Goal: Task Accomplishment & Management: Contribute content

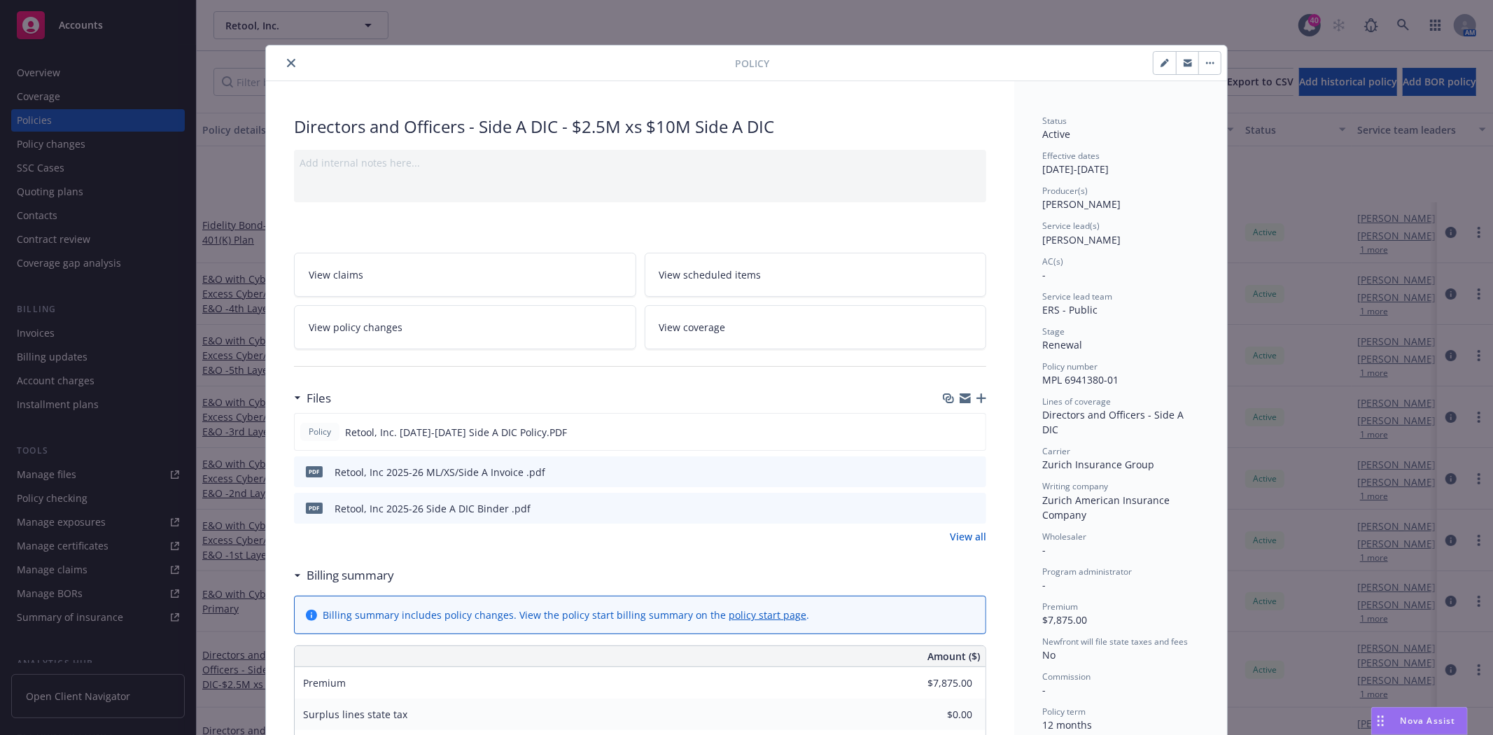
scroll to position [155, 0]
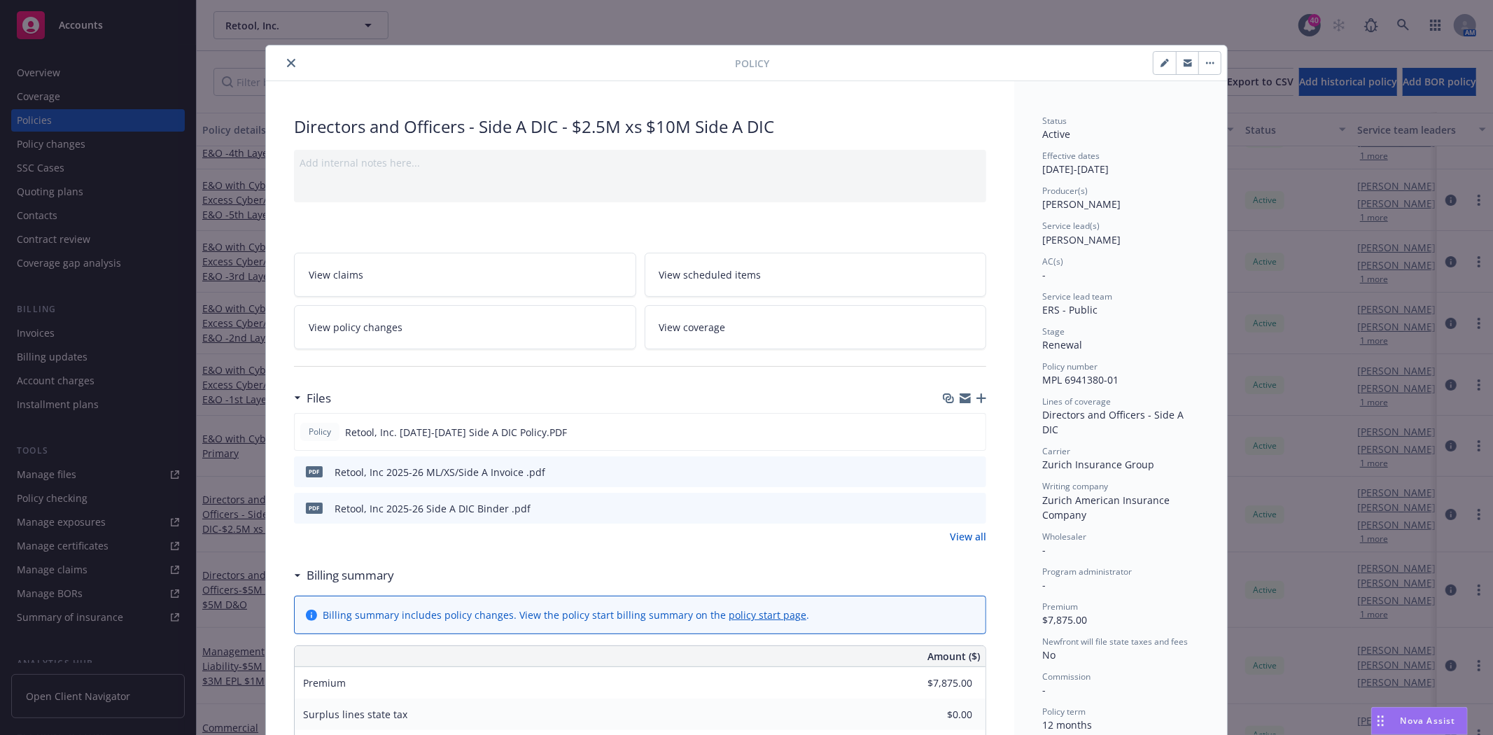
click at [288, 66] on icon "close" at bounding box center [291, 63] width 8 height 8
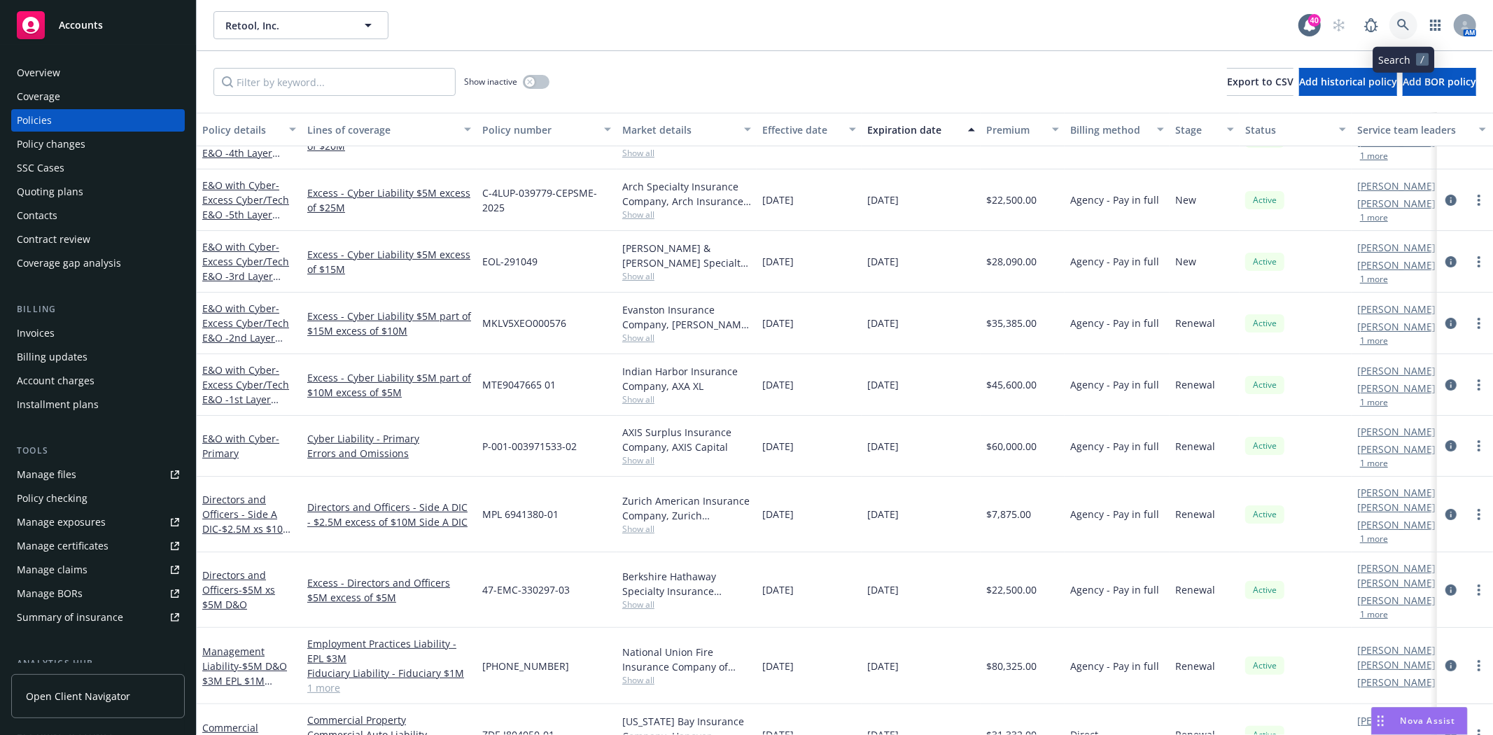
click at [1407, 28] on icon at bounding box center [1403, 25] width 12 height 12
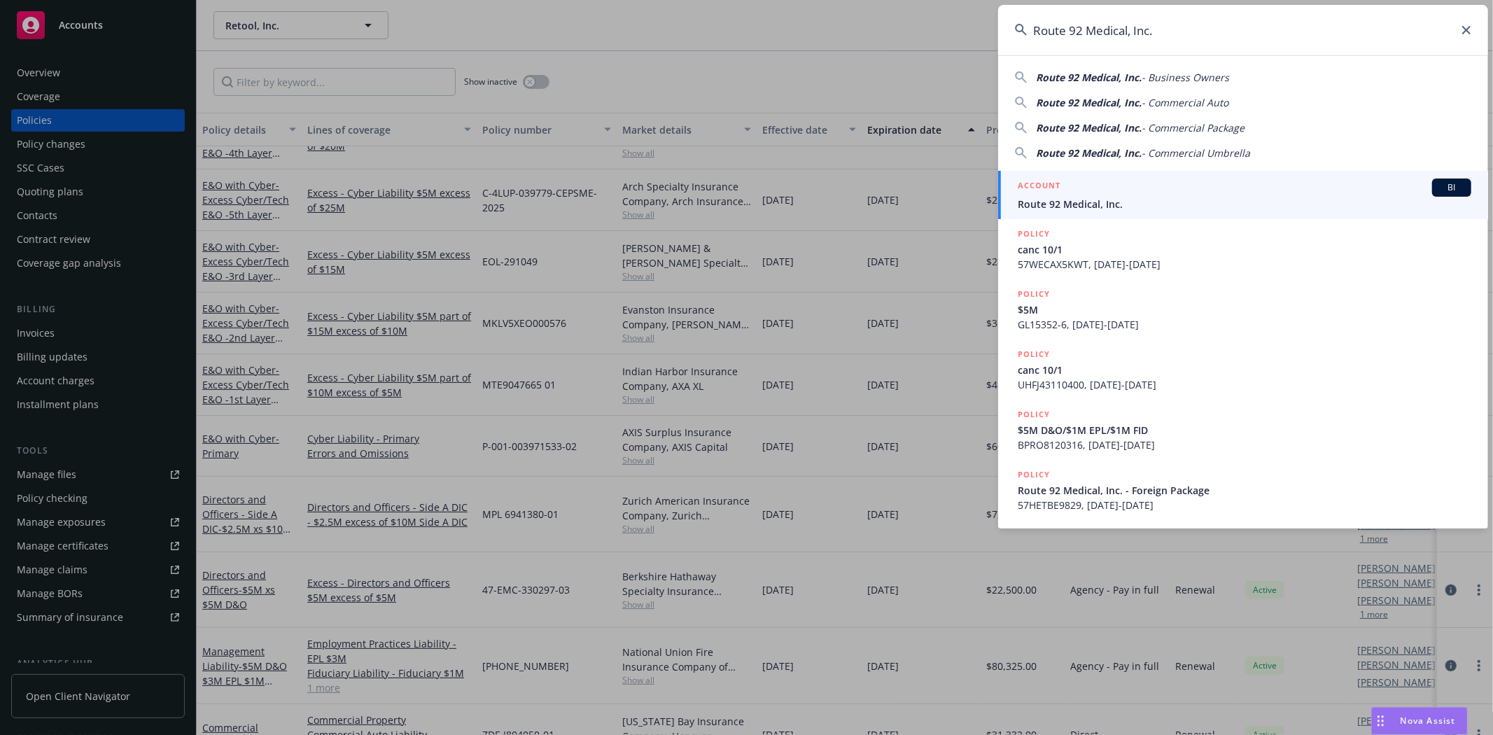
type input "Route 92 Medical, Inc."
click at [1104, 198] on span "Route 92 Medical, Inc." at bounding box center [1245, 204] width 454 height 15
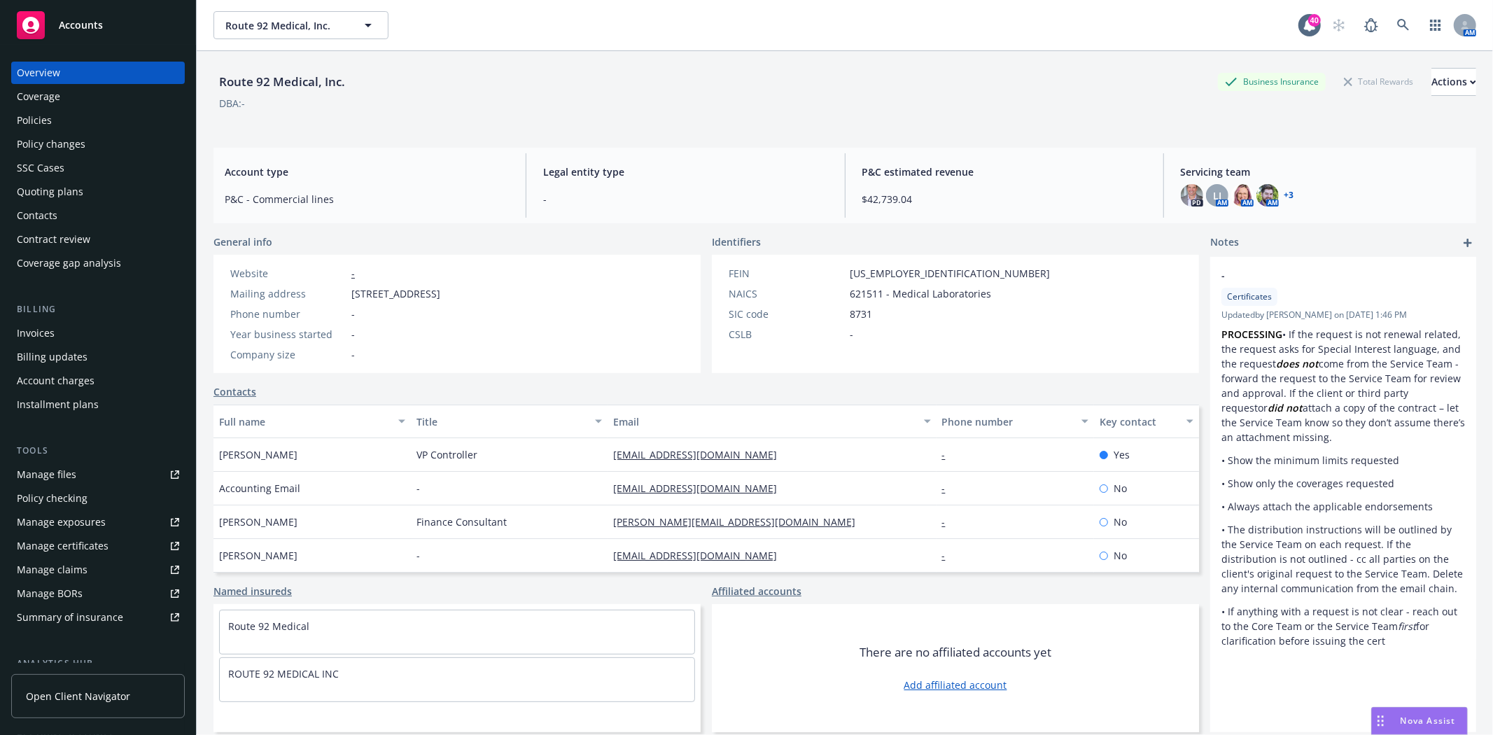
click at [49, 190] on div "Quoting plans" at bounding box center [50, 192] width 67 height 22
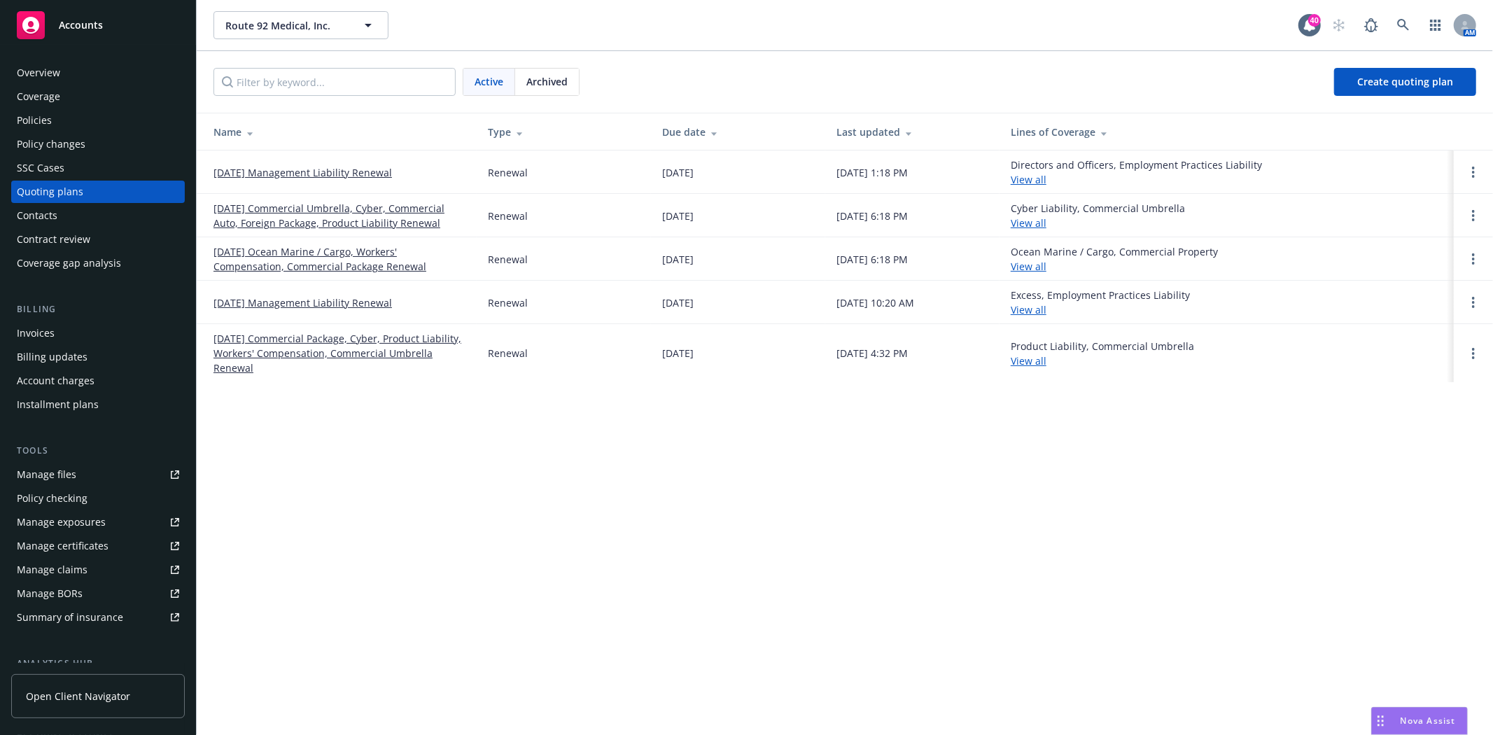
click at [273, 172] on link "[DATE] Management Liability Renewal" at bounding box center [303, 172] width 179 height 15
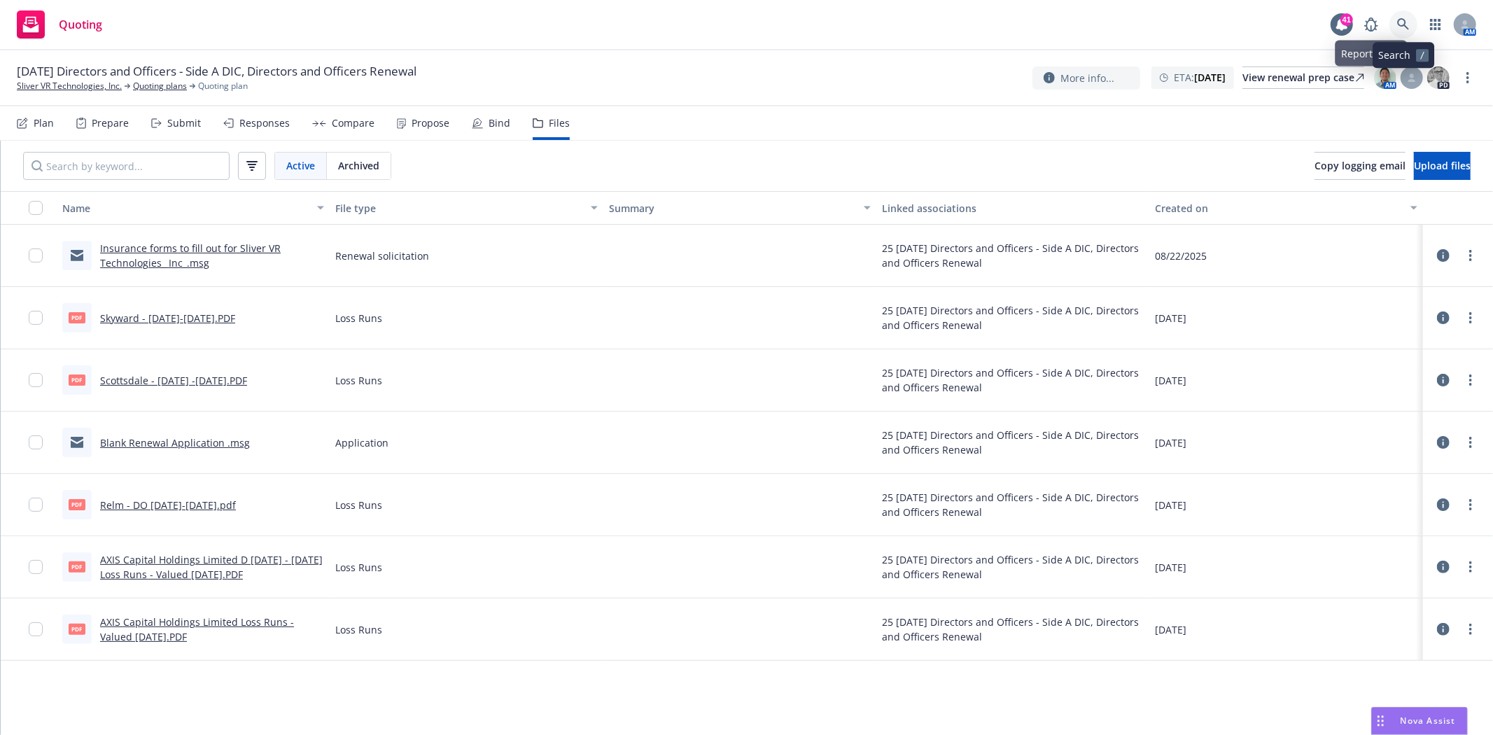
click at [1403, 24] on icon at bounding box center [1403, 24] width 13 height 13
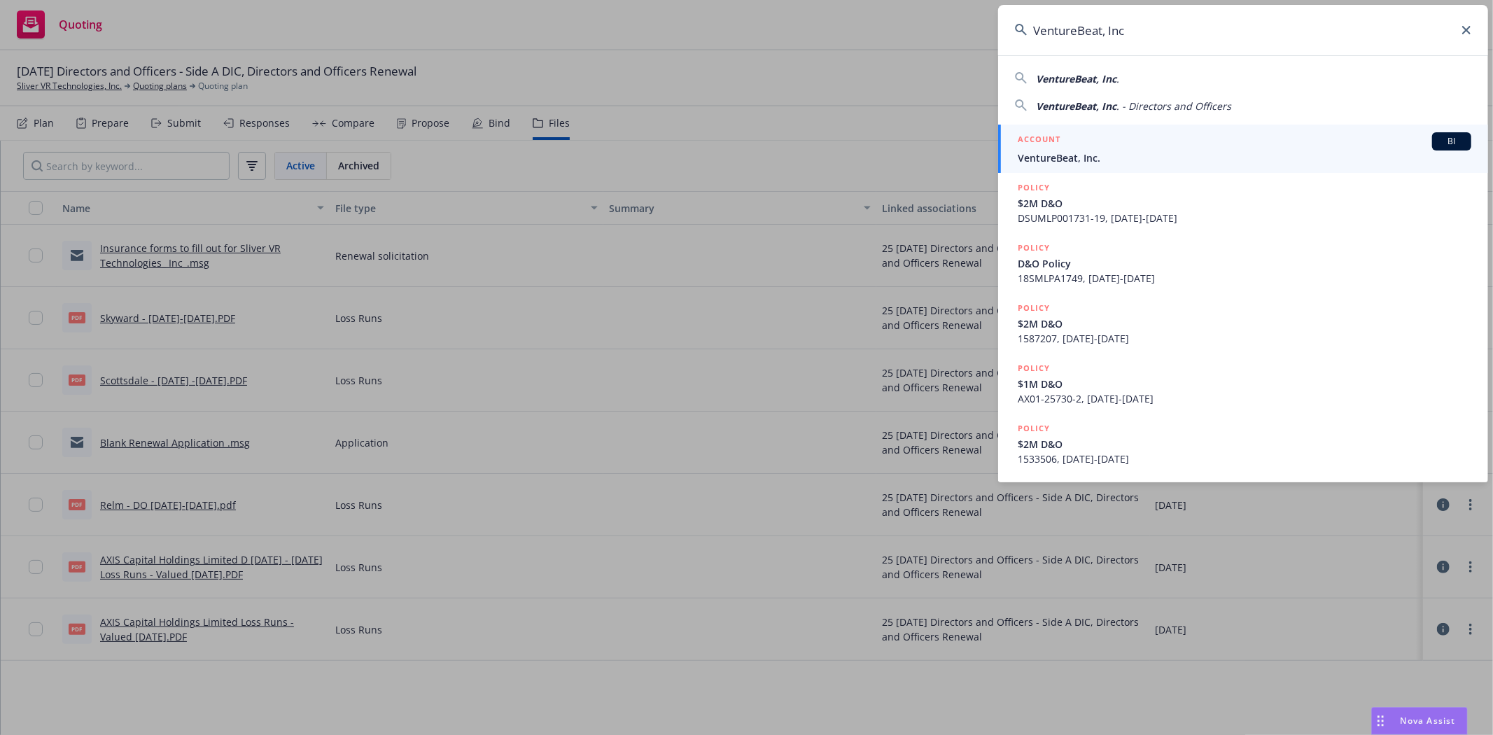
type input "VentureBeat, Inc"
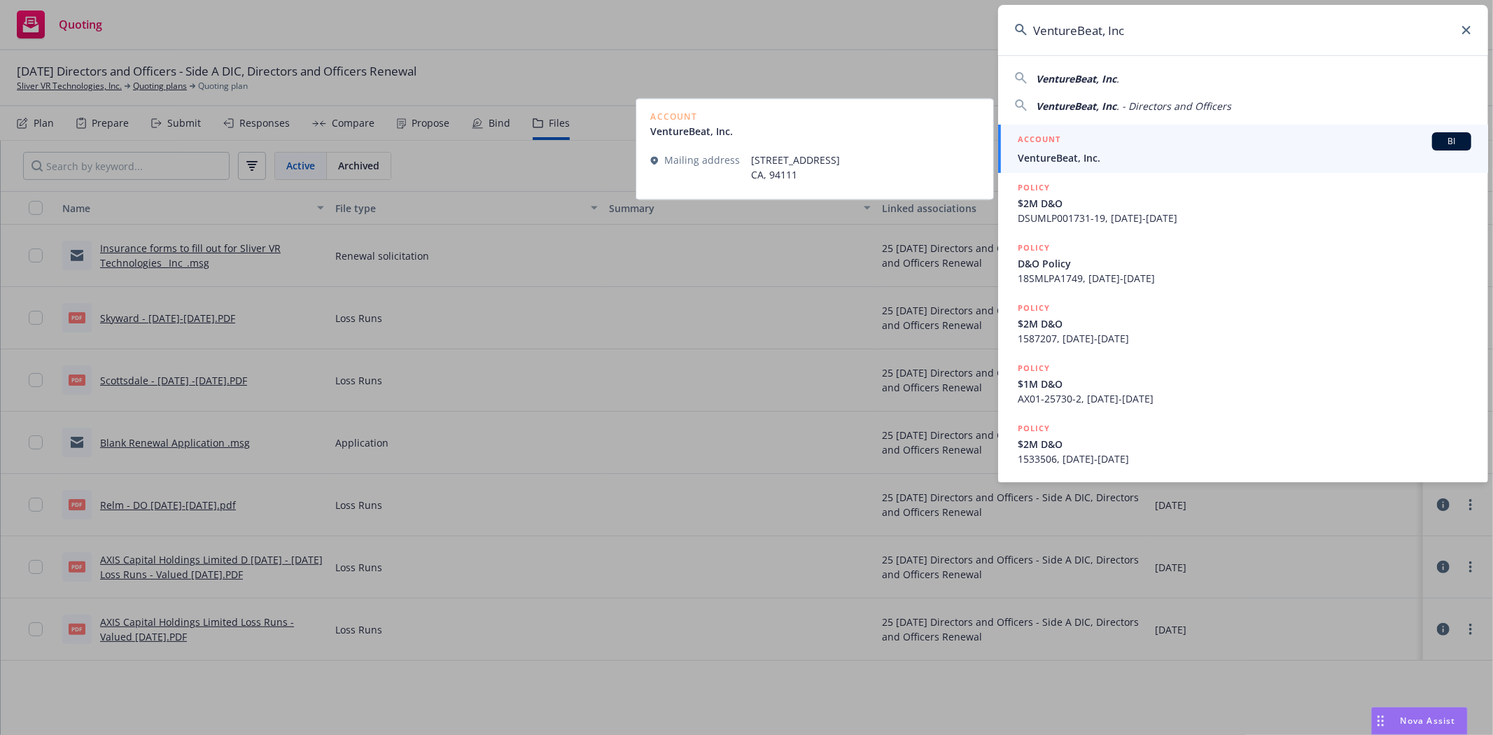
click at [1096, 158] on span "VentureBeat, Inc." at bounding box center [1245, 158] width 454 height 15
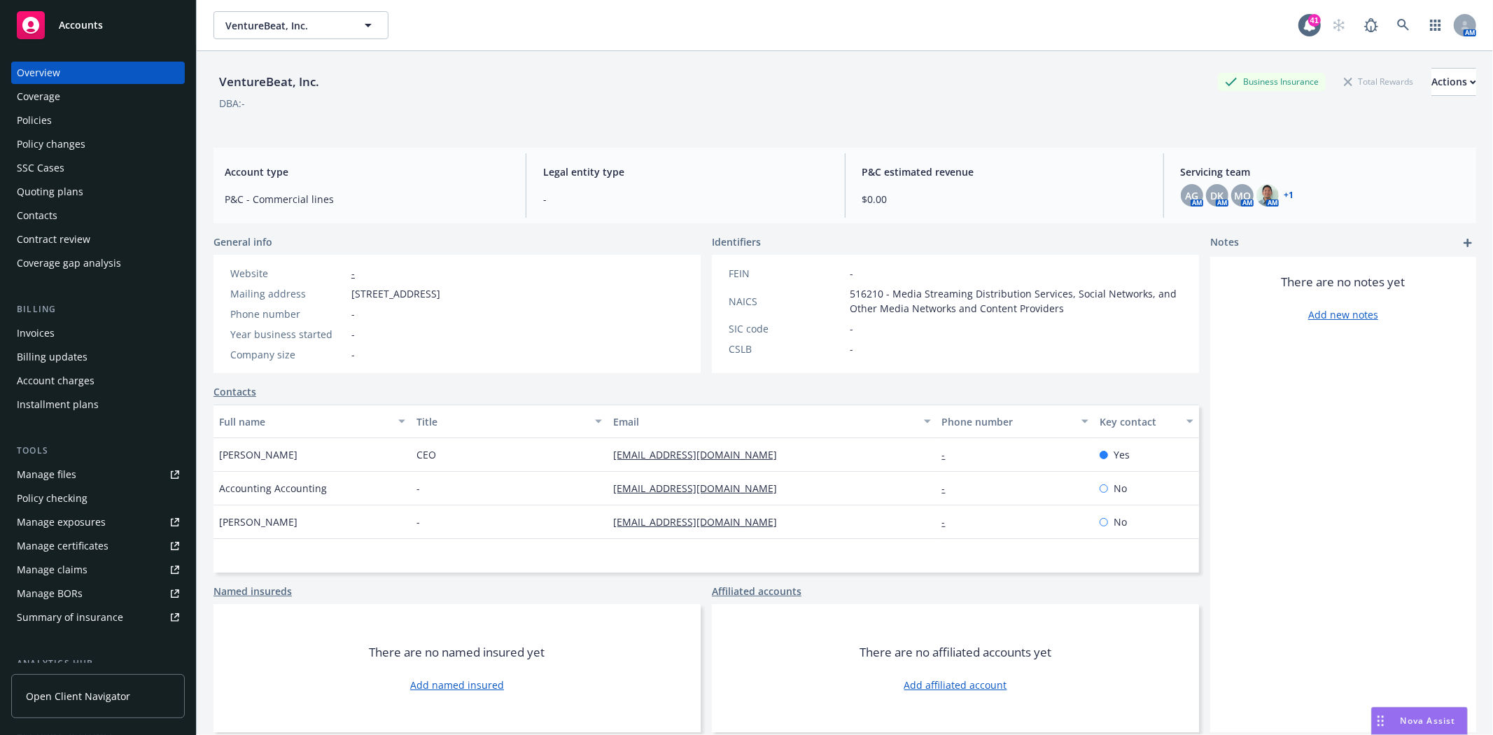
click at [53, 117] on div "Policies" at bounding box center [98, 120] width 162 height 22
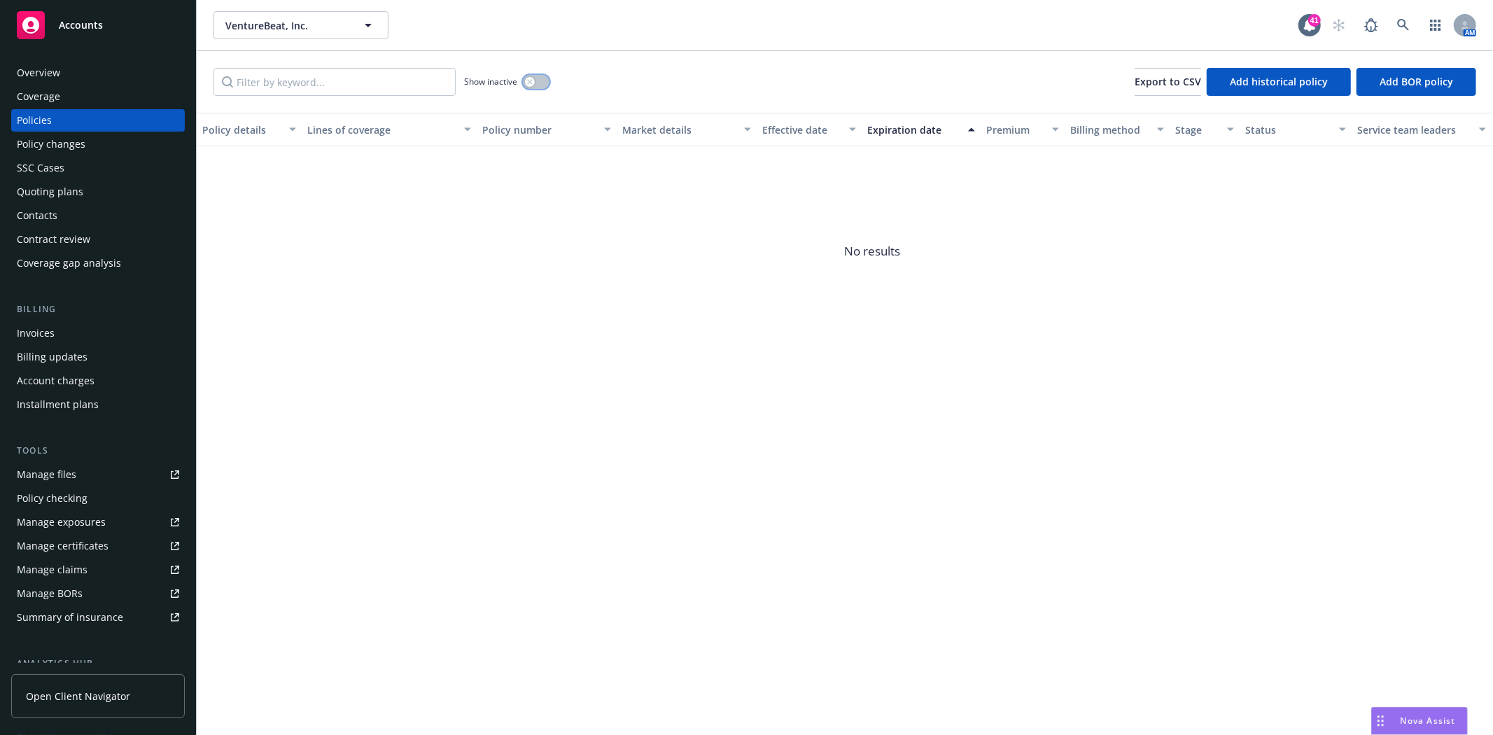
click at [537, 84] on button "button" at bounding box center [536, 82] width 27 height 14
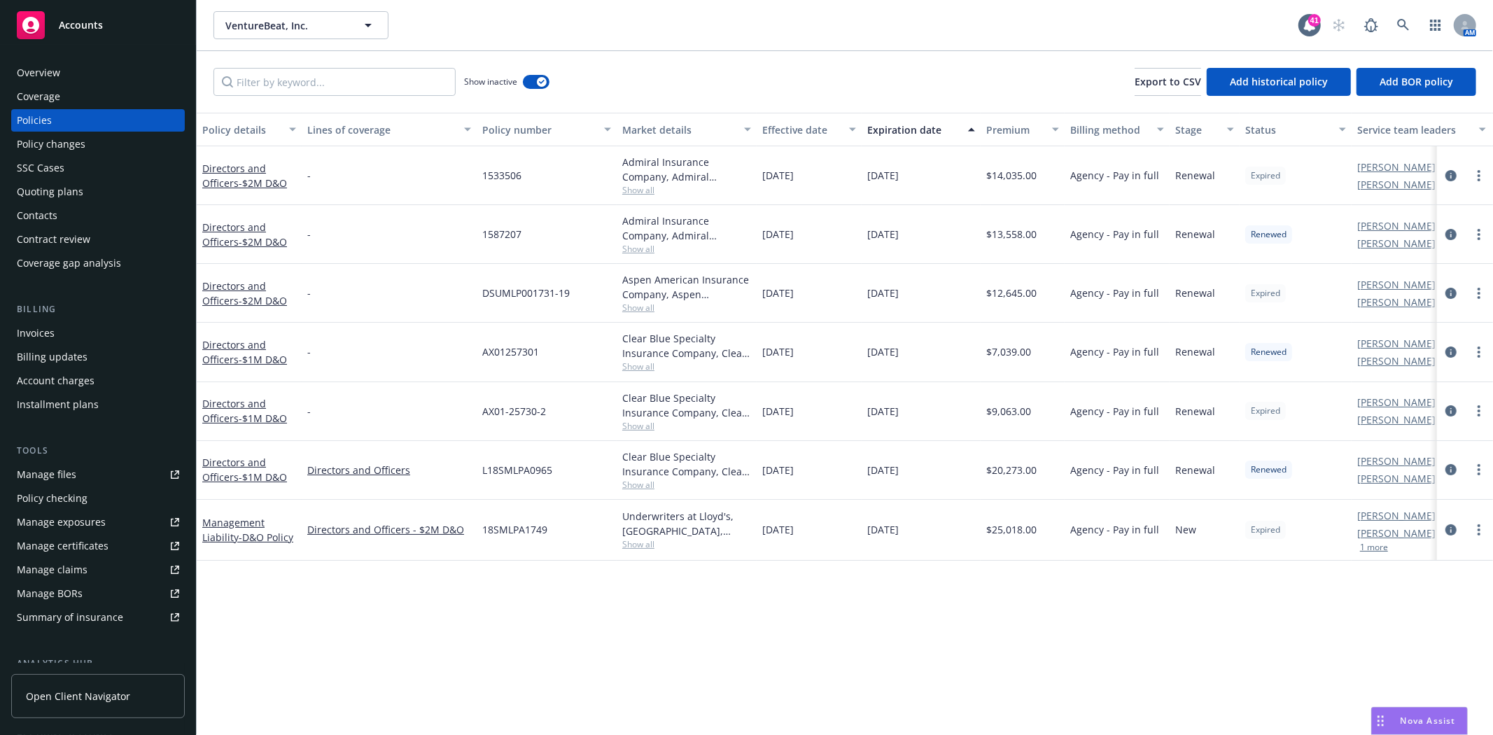
click at [43, 192] on div "Quoting plans" at bounding box center [50, 192] width 67 height 22
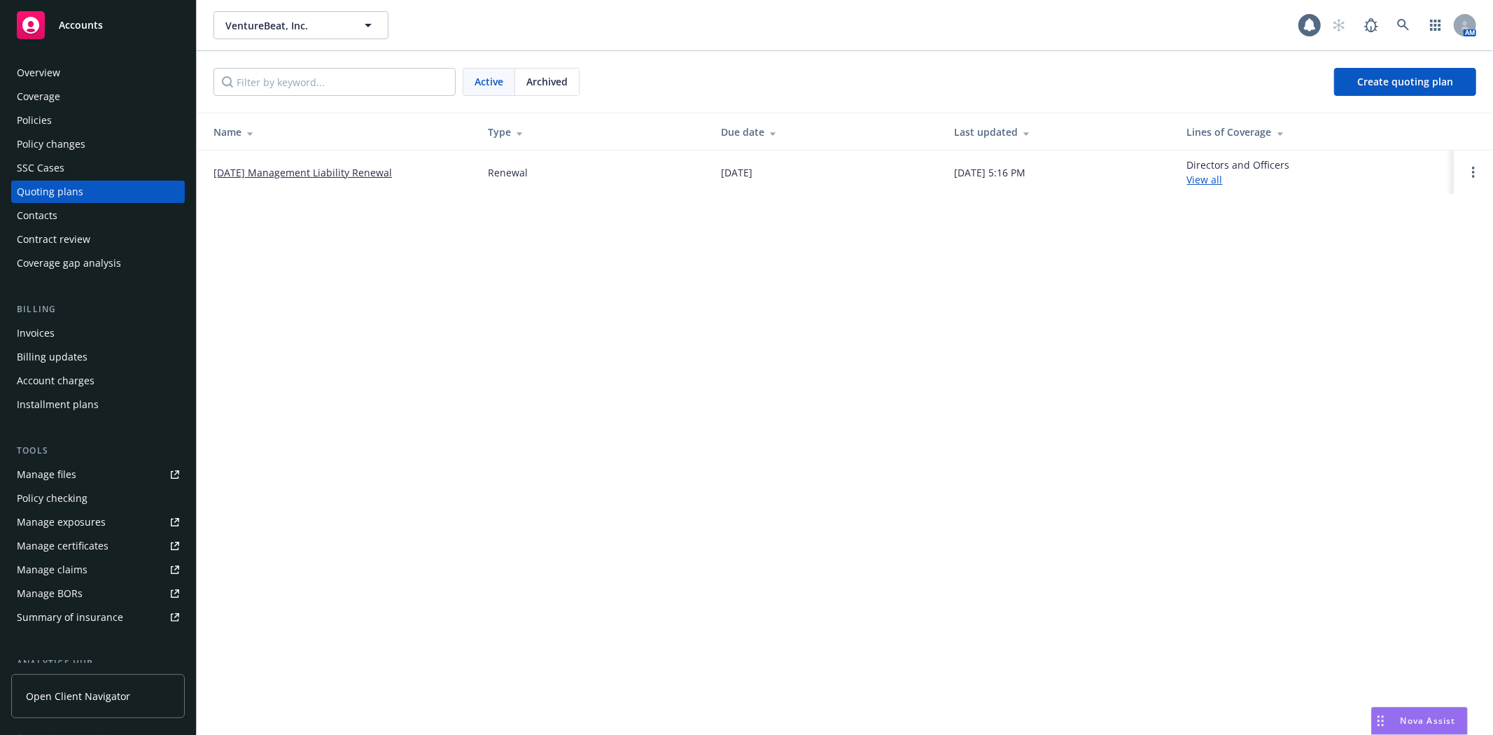
click at [263, 171] on link "05/16/25 Management Liability Renewal" at bounding box center [303, 172] width 179 height 15
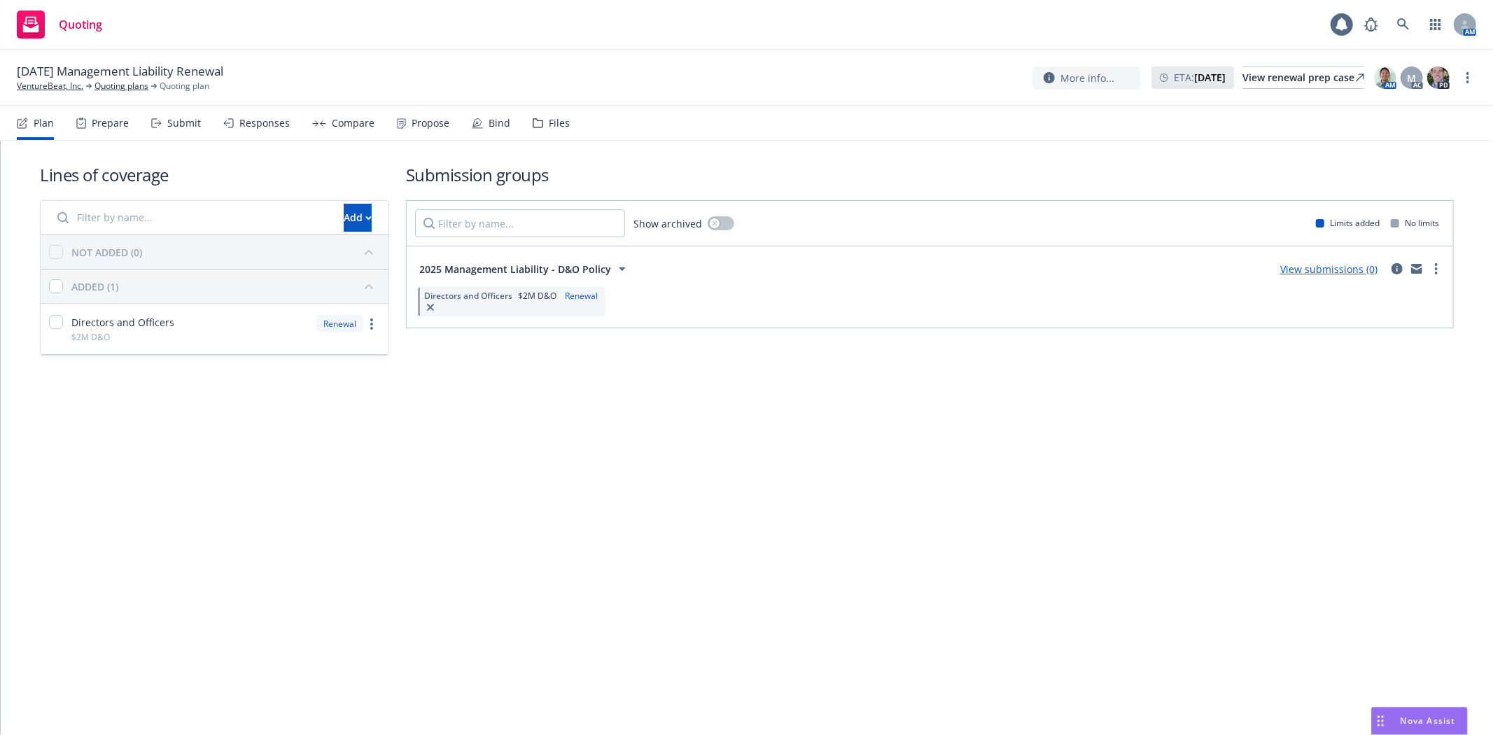
click at [552, 124] on div "Files" at bounding box center [559, 123] width 21 height 11
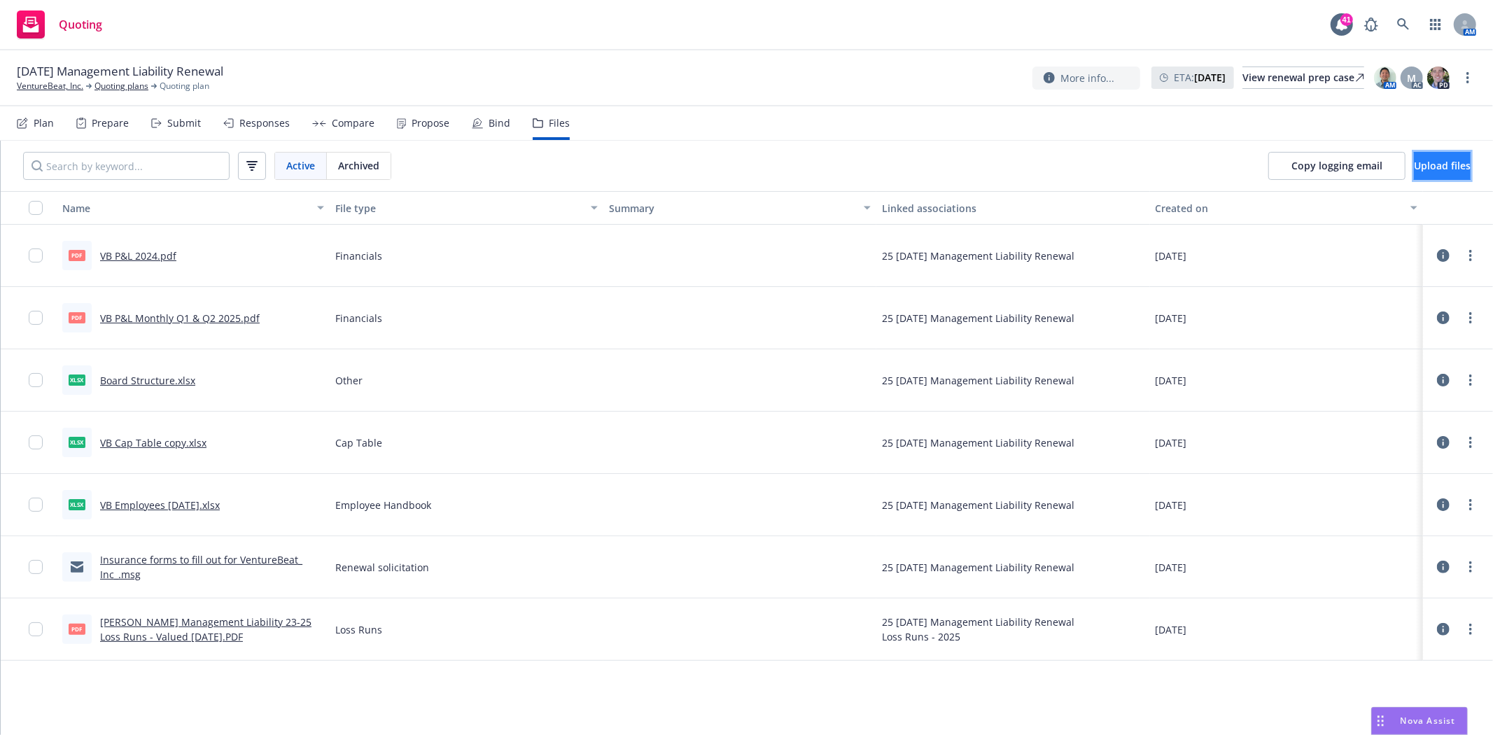
click at [1414, 168] on button "Upload files" at bounding box center [1442, 166] width 57 height 28
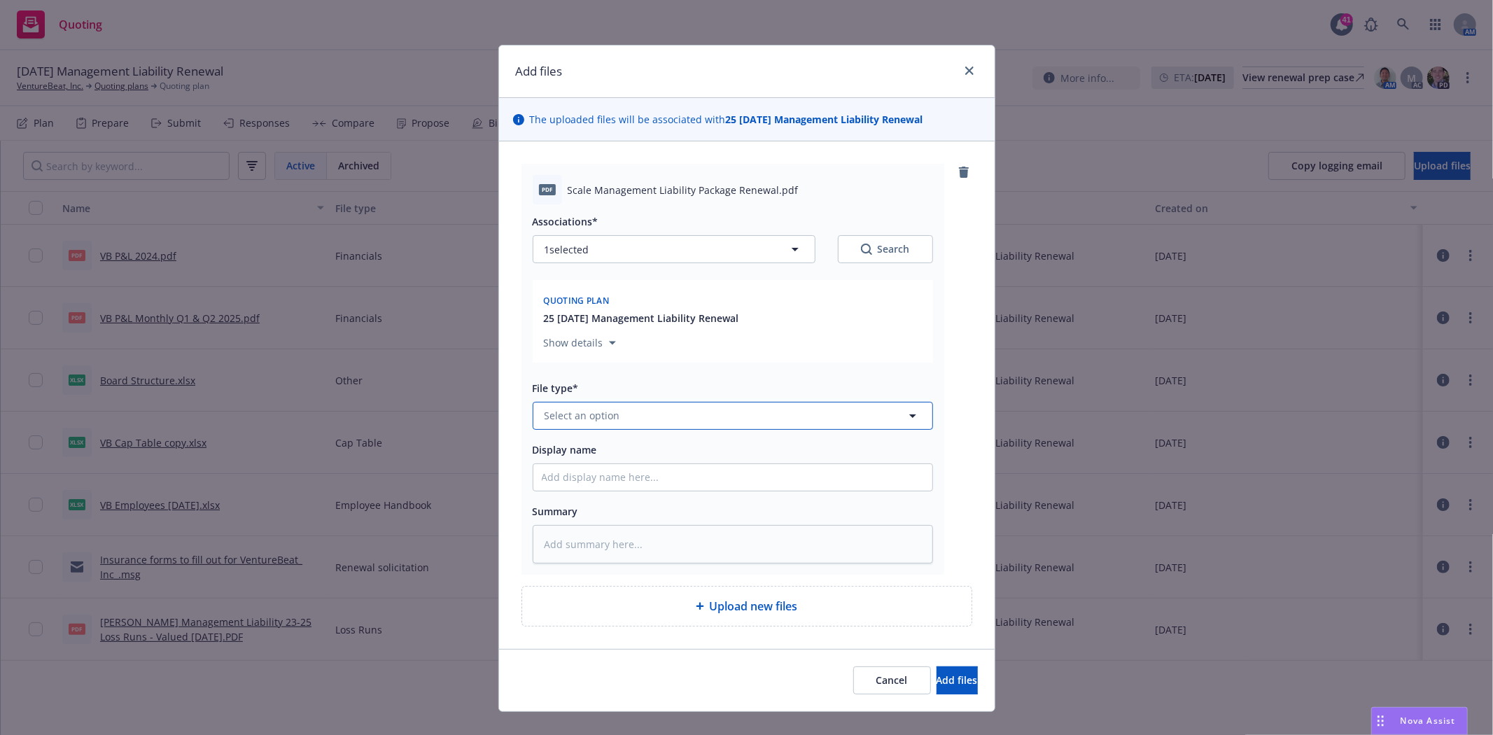
click at [590, 421] on span "Select an option" at bounding box center [583, 415] width 76 height 15
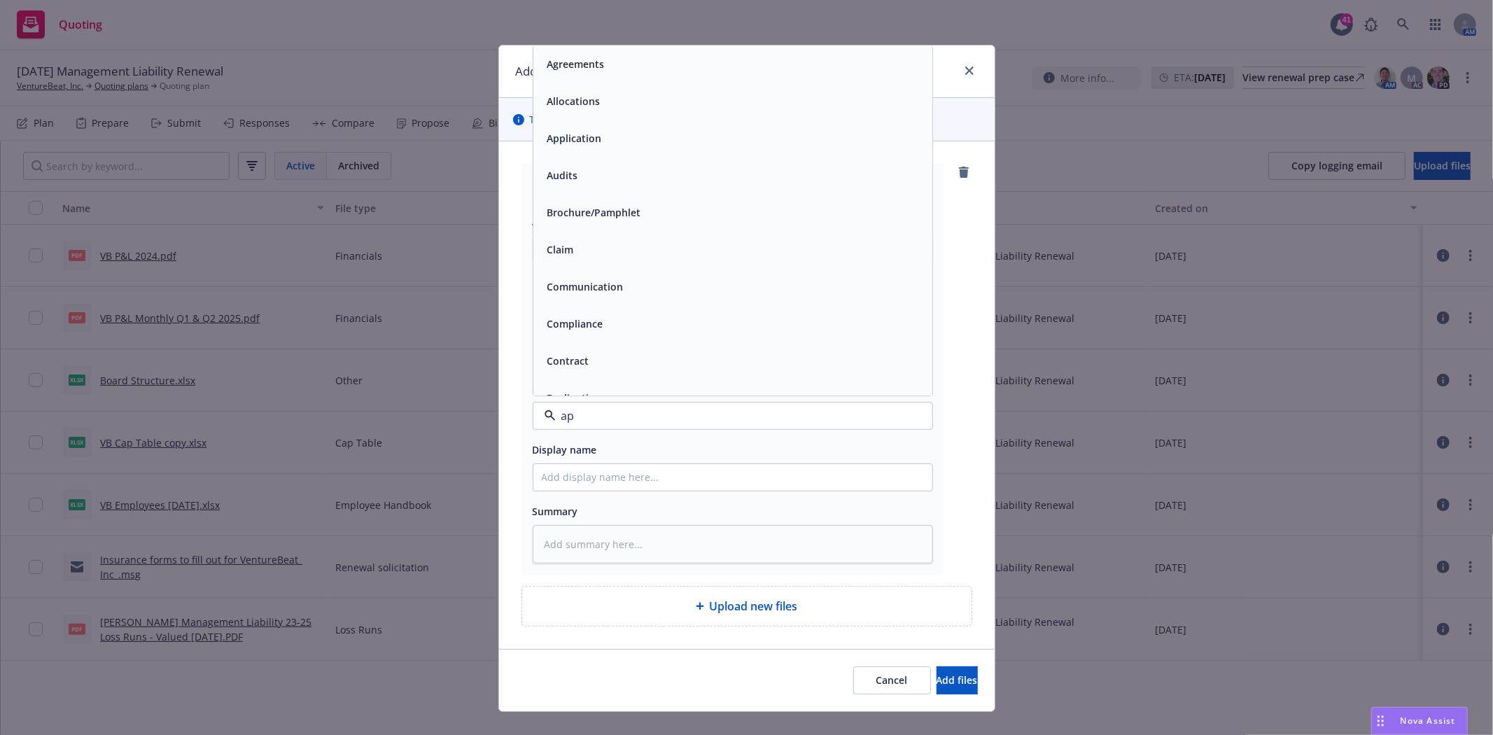
type input "app"
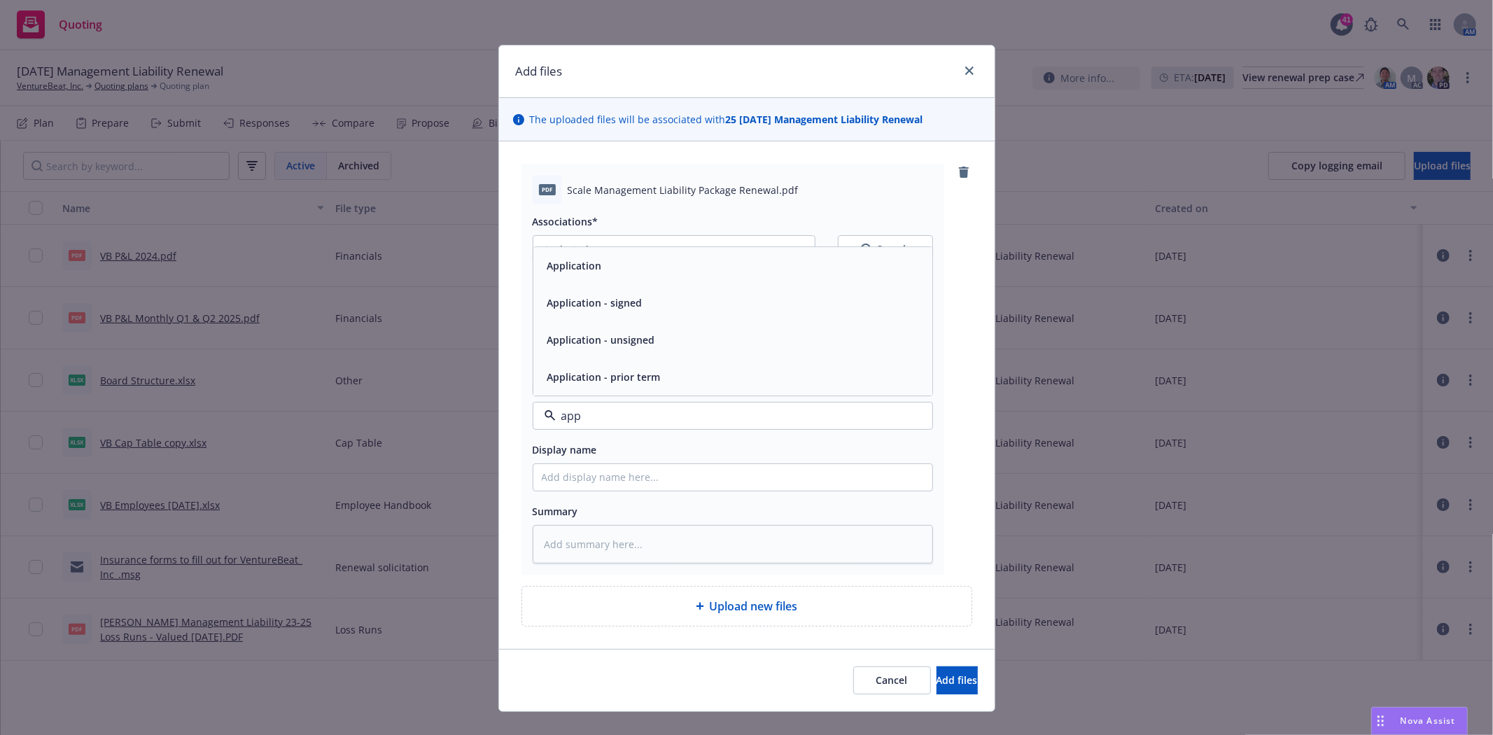
click at [610, 302] on span "Application - signed" at bounding box center [594, 302] width 95 height 15
type textarea "x"
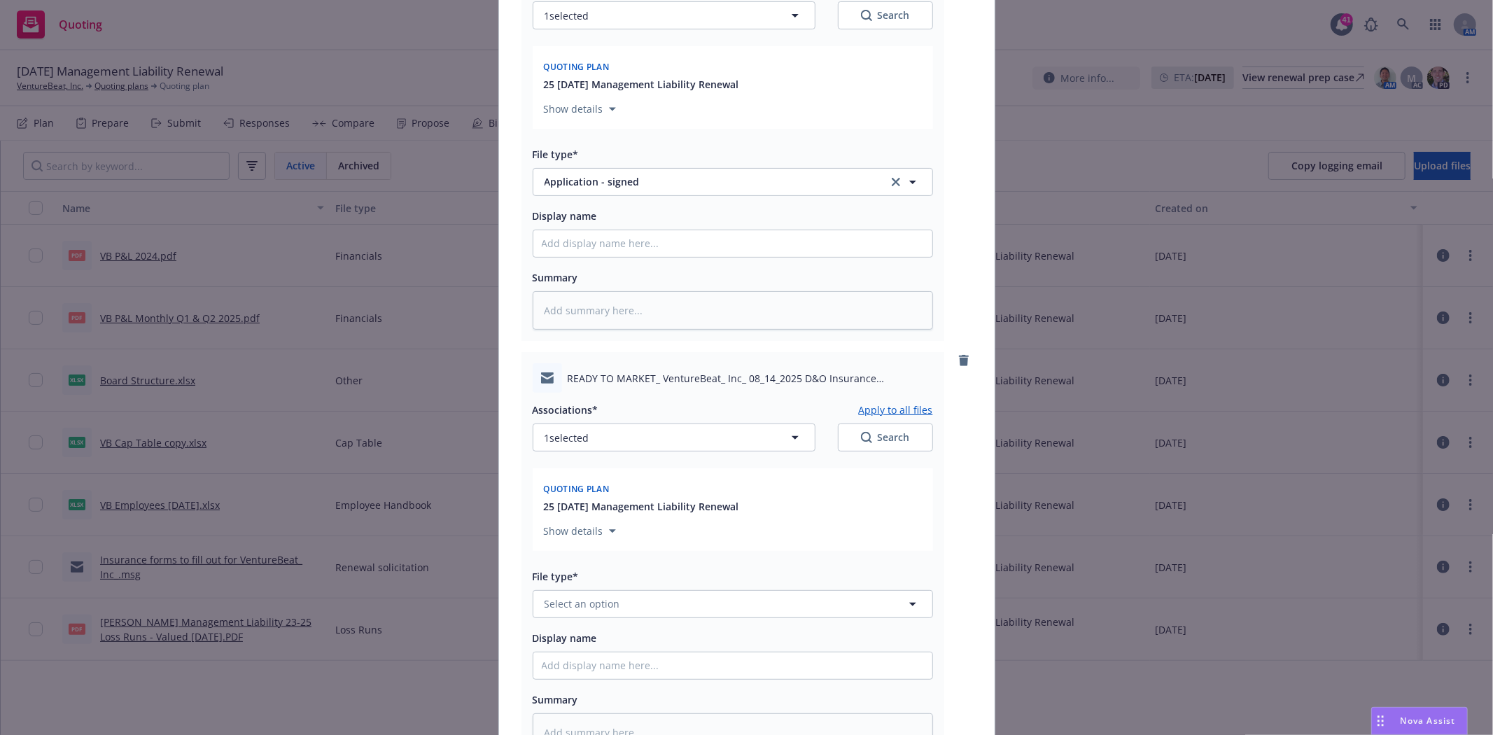
scroll to position [447, 0]
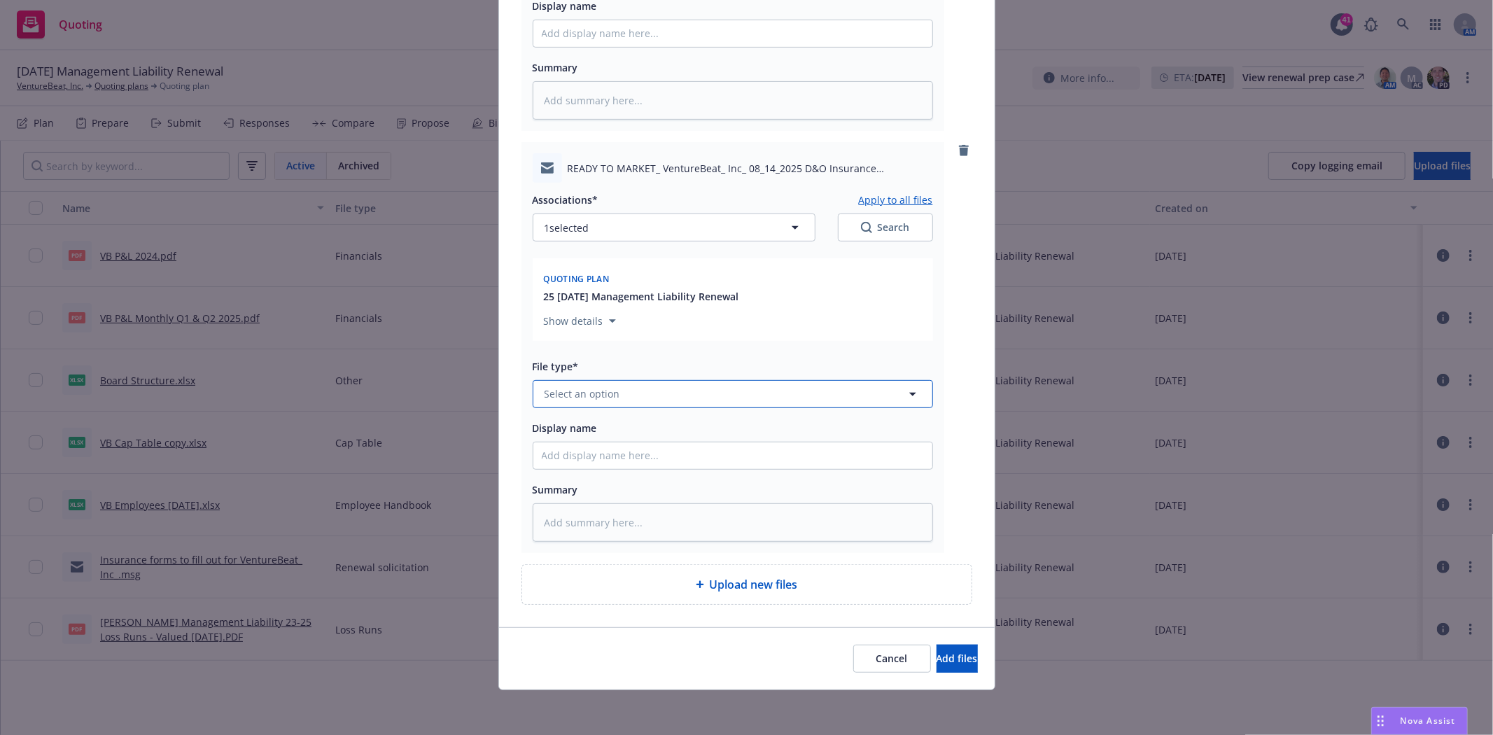
click at [582, 385] on button "Select an option" at bounding box center [733, 394] width 400 height 28
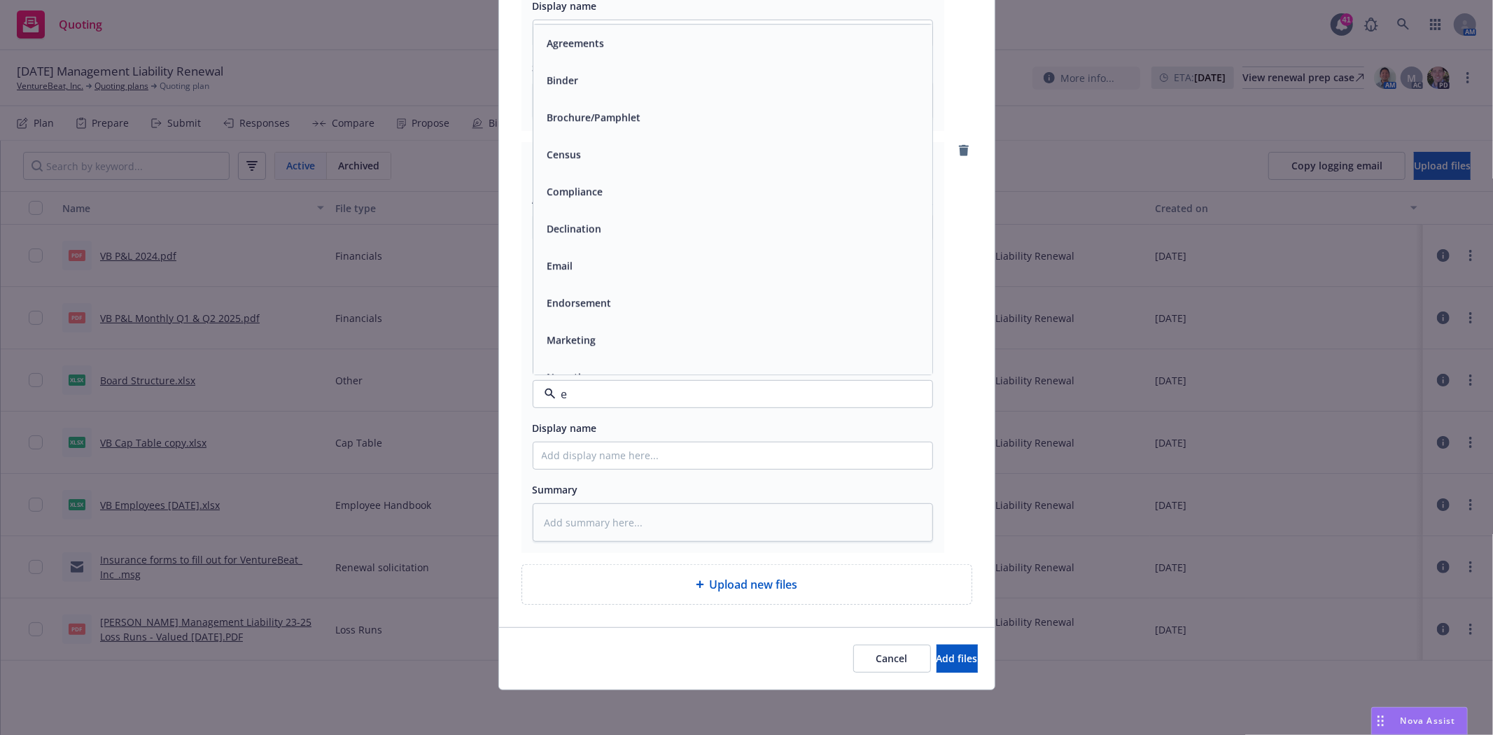
type input "em"
click at [574, 87] on div "Email" at bounding box center [733, 79] width 382 height 20
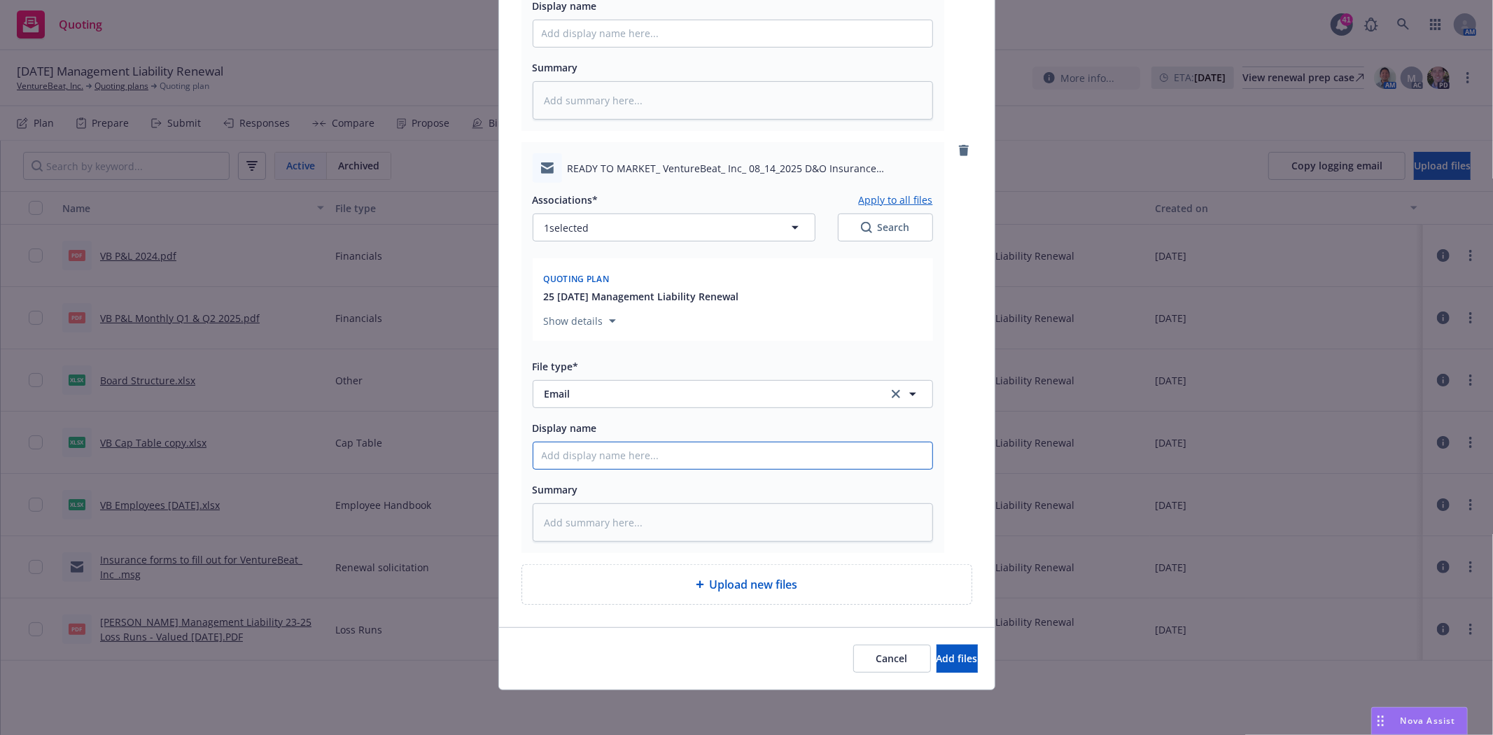
click at [599, 47] on input "Display name" at bounding box center [732, 33] width 399 height 27
type textarea "x"
type input "R"
type textarea "x"
type input "RT"
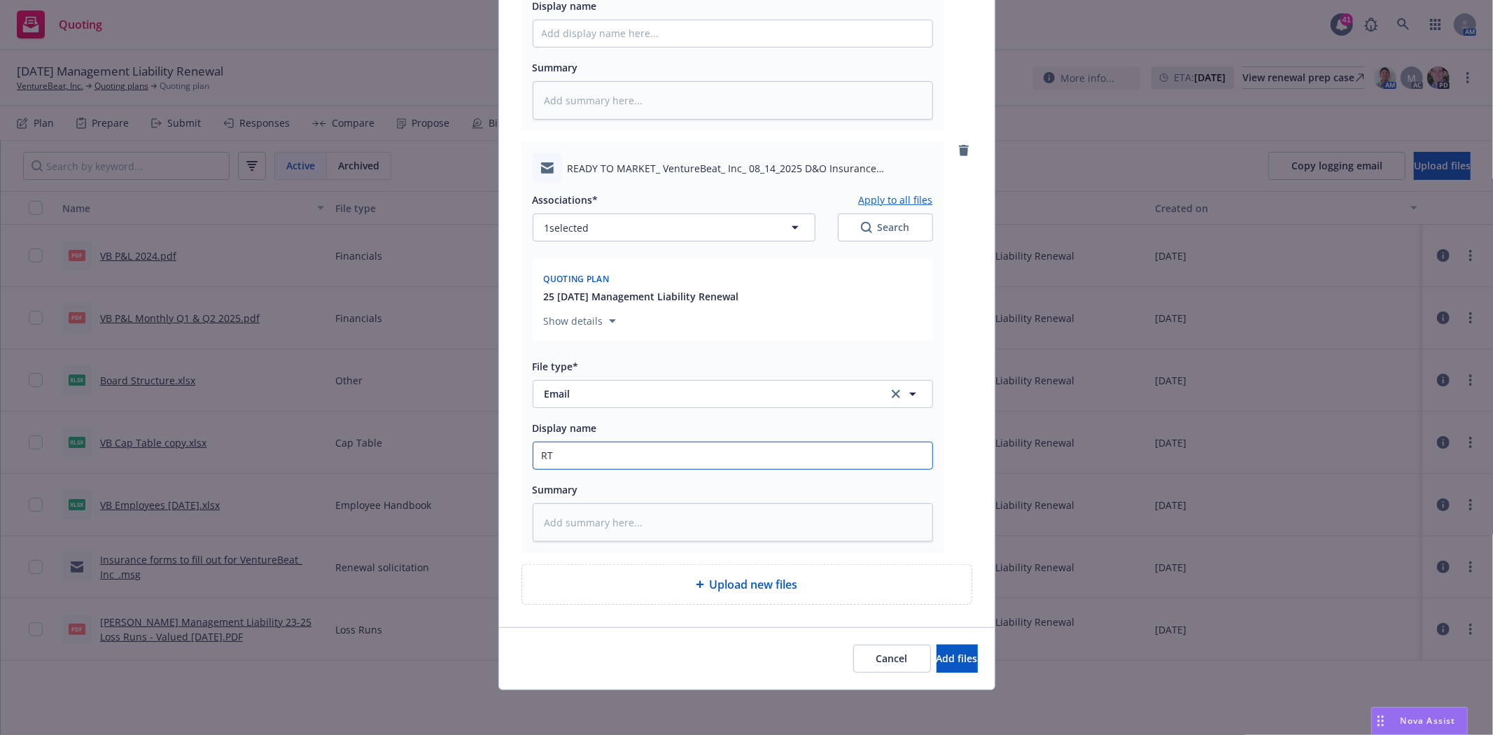
type textarea "x"
type input "RTM"
type textarea "x"
type input "RTM"
type textarea "x"
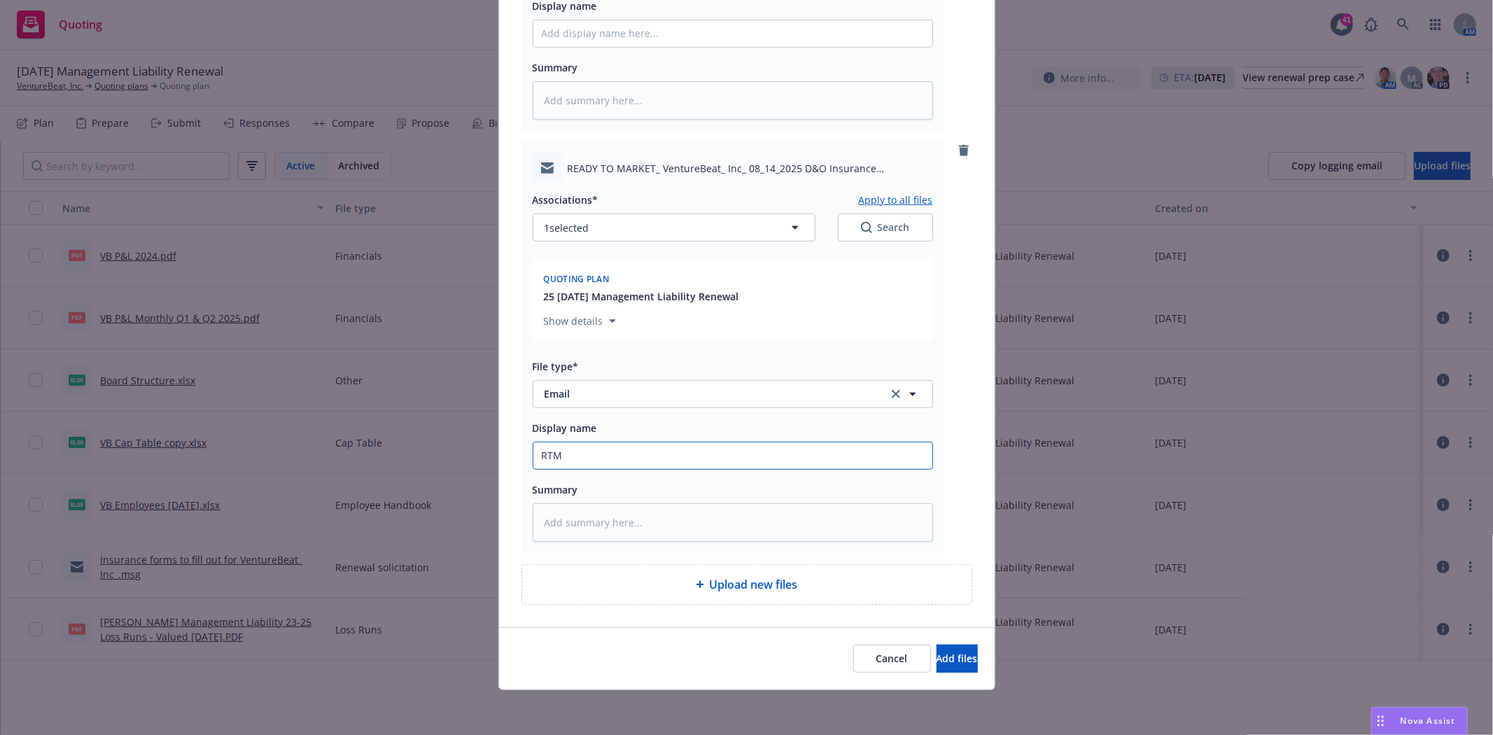
type input "RTM e"
type textarea "x"
type input "RTM em"
type textarea "x"
type input "RTM em"
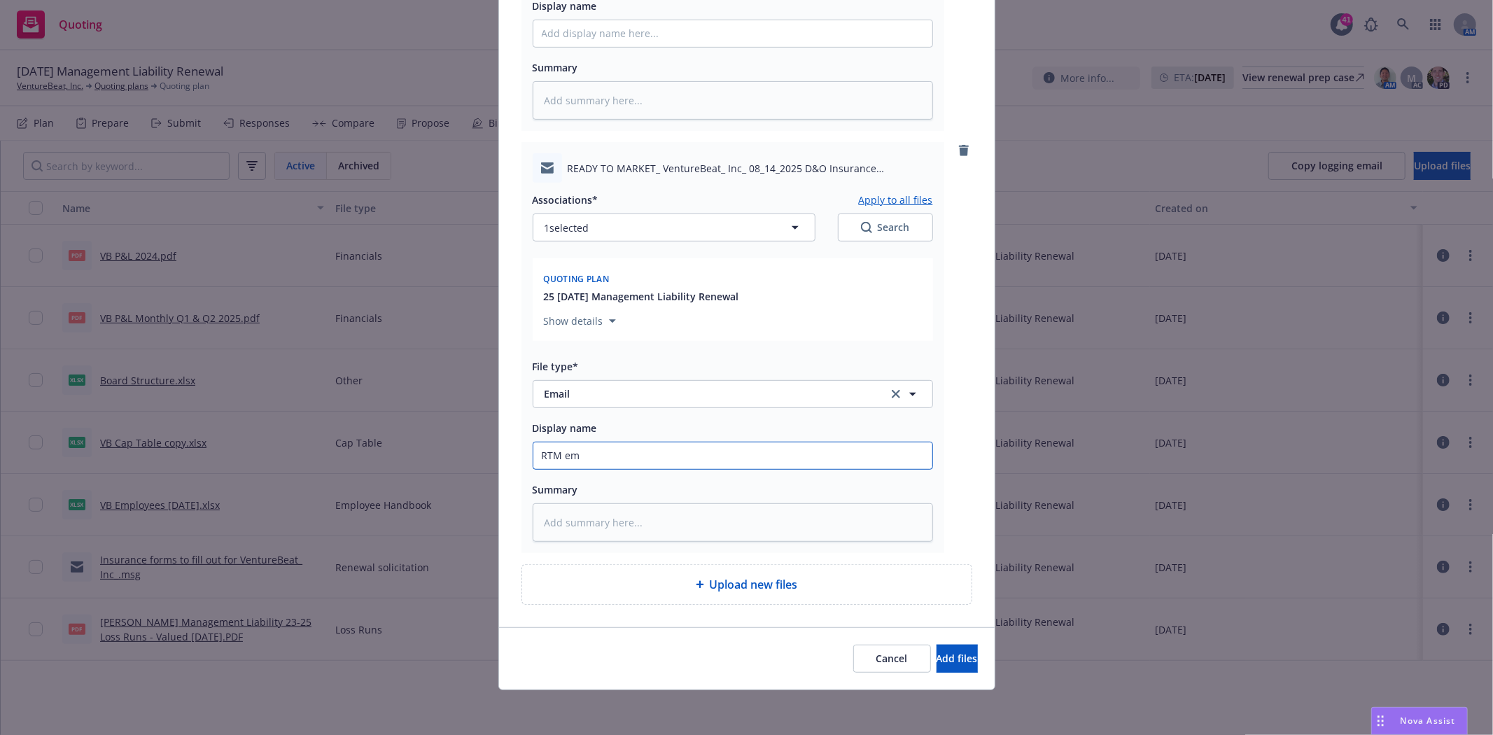
type textarea "x"
type input "RTM em t"
type textarea "x"
type input "RTM em to"
type textarea "x"
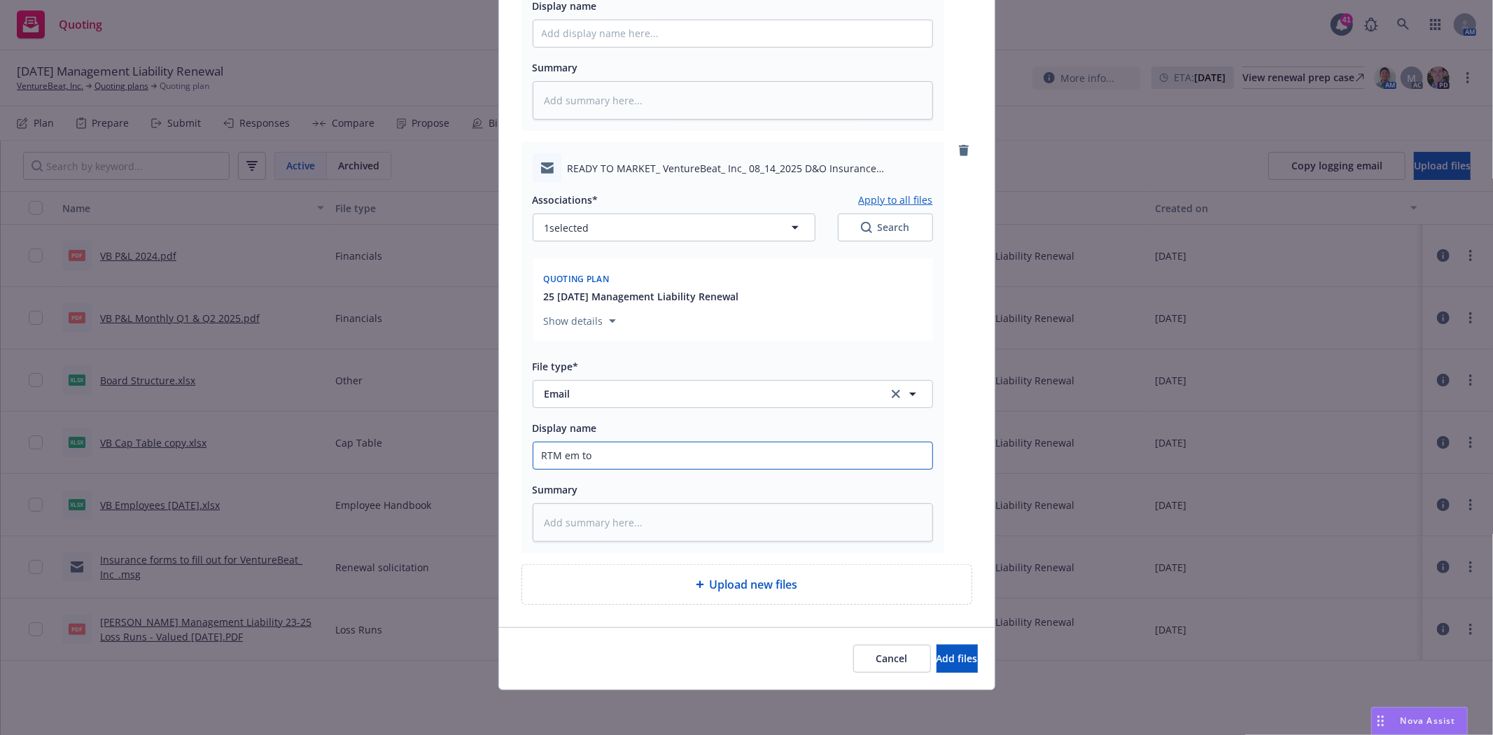
type input "RTM em to"
type textarea "x"
type input "RTM em to S"
type textarea "x"
type input "RTM em to St"
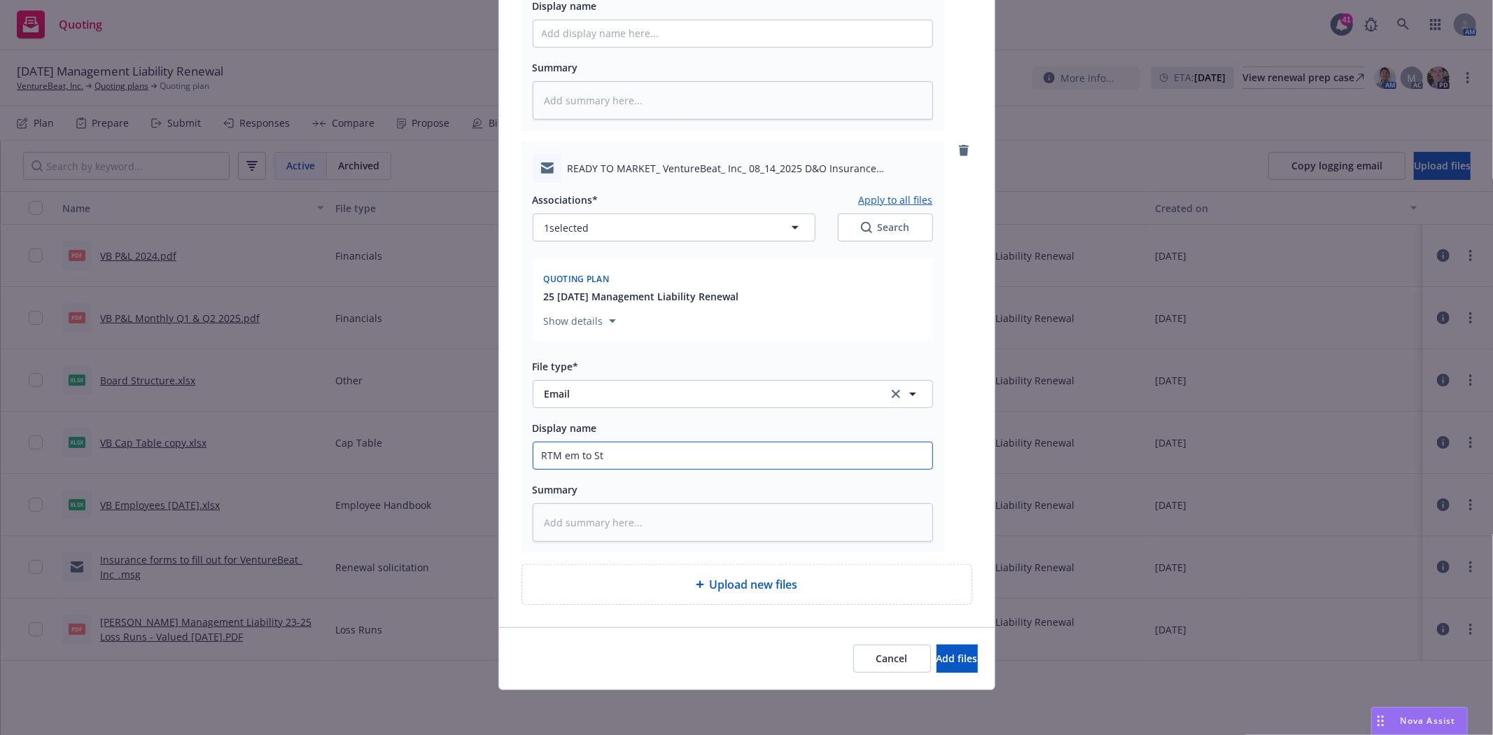
type textarea "x"
type input "RTM em to Ste"
type textarea "x"
type input "RTM em to Stee"
type textarea "x"
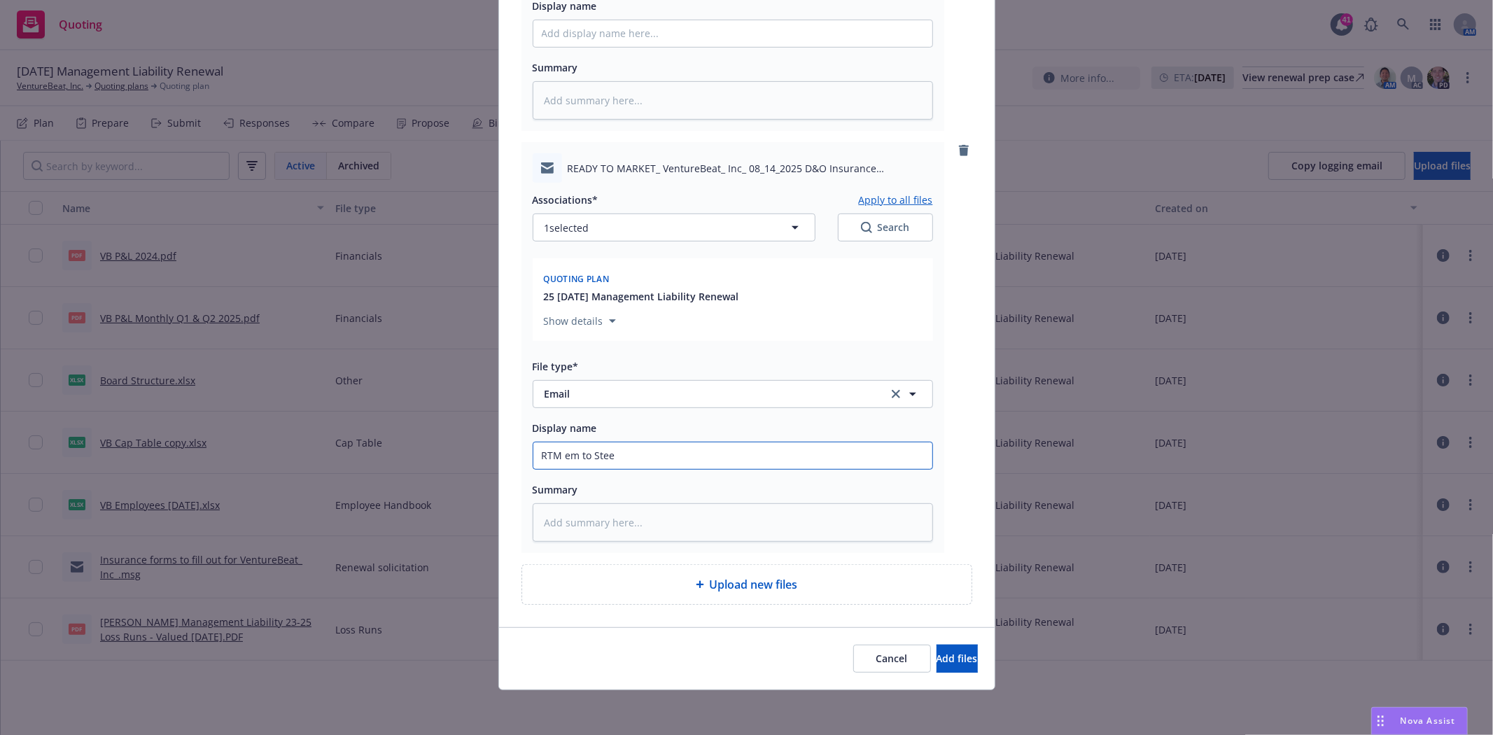
type input "RTM em to Ste"
type textarea "x"
type input "RTM em to Stev"
type textarea "x"
type input "RTM em to Steve"
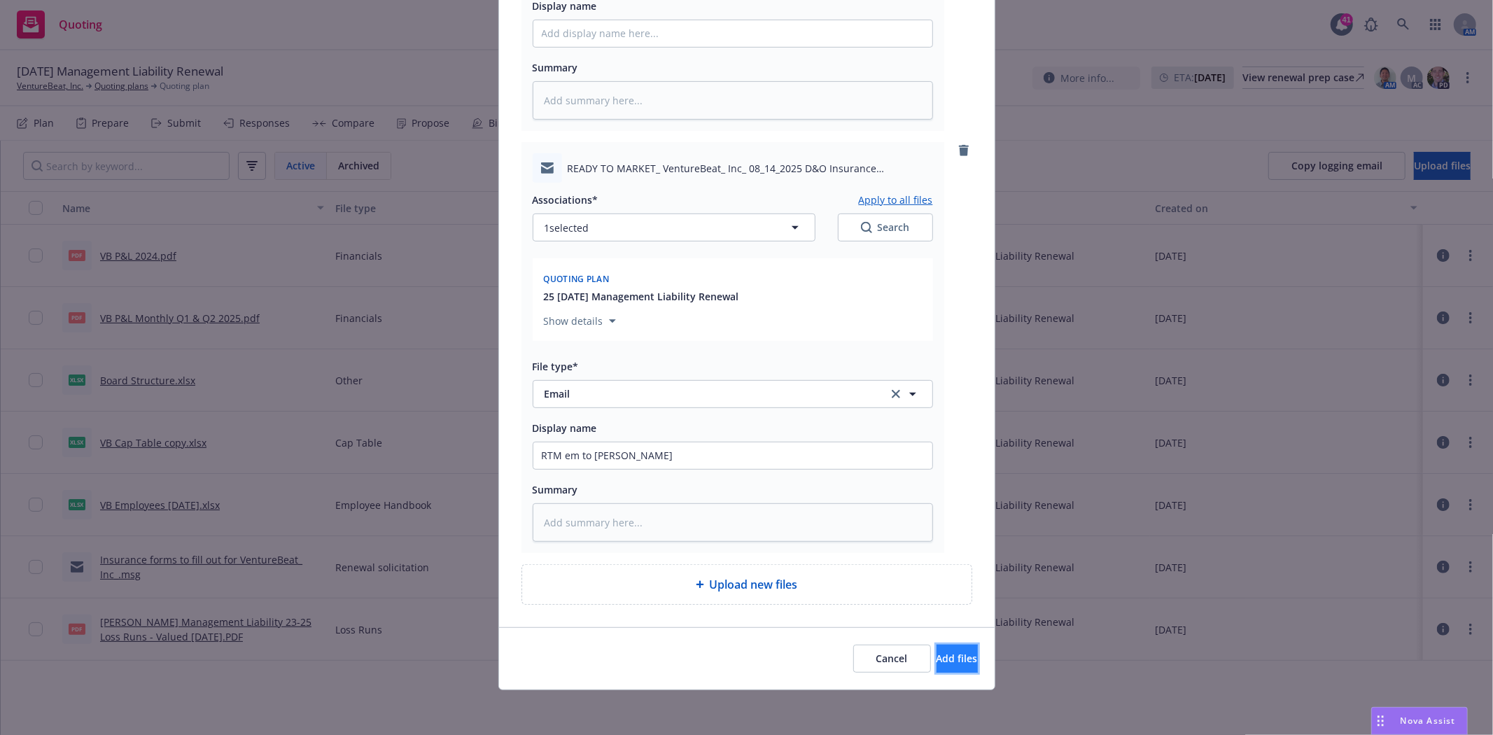
click at [942, 646] on button "Add files" at bounding box center [957, 659] width 41 height 28
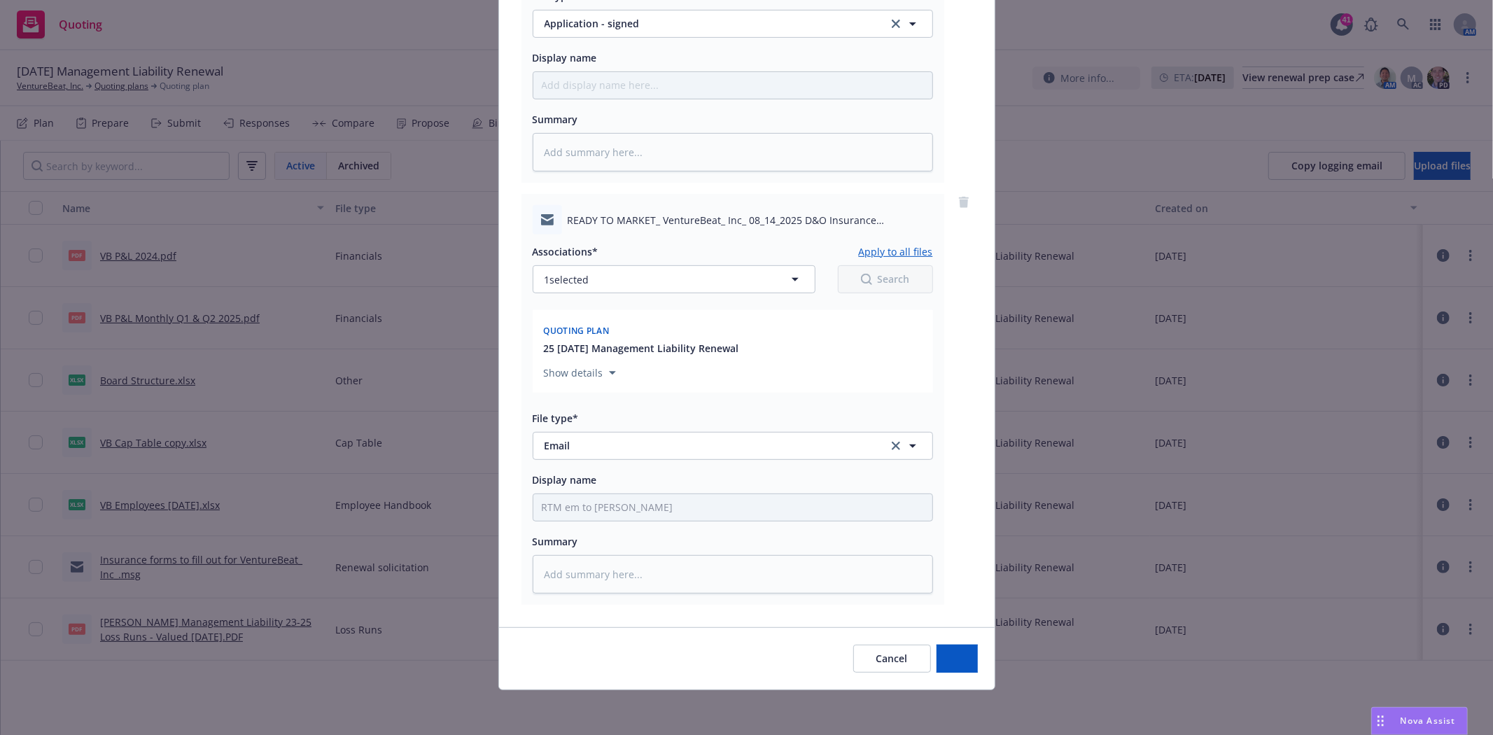
scroll to position [396, 0]
type textarea "x"
